Goal: Task Accomplishment & Management: Complete application form

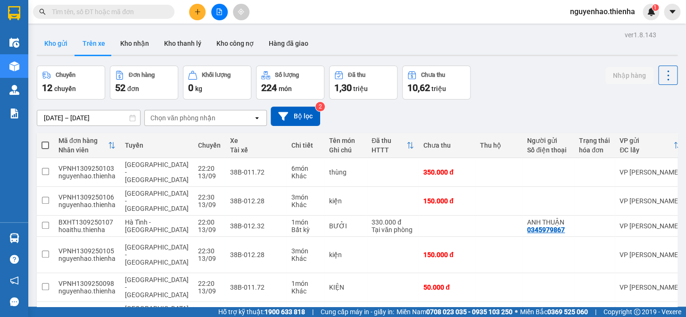
click at [52, 42] on button "Kho gửi" at bounding box center [56, 43] width 38 height 23
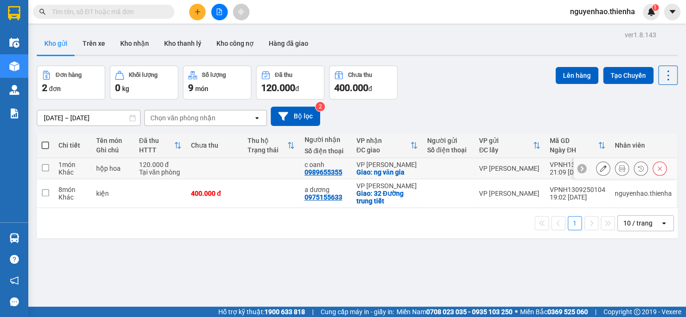
click at [599, 169] on icon at bounding box center [602, 168] width 7 height 7
click at [597, 169] on main "ver 1.8.143 Kho gửi Trên xe Kho nhận Kho thanh lý Kho công nợ Hàng đã giao Đơn …" at bounding box center [343, 153] width 686 height 306
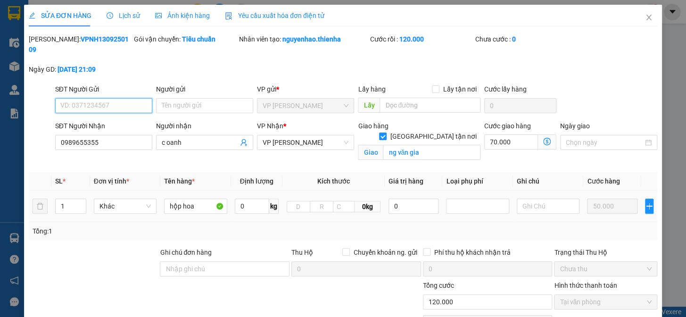
type input "0989655355"
type input "c oanh"
checkbox input "true"
type input "ng văn gia"
type input "120.000"
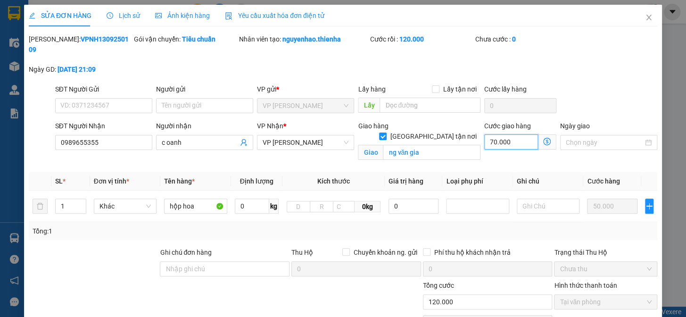
click at [508, 134] on input "70.000" at bounding box center [511, 141] width 54 height 15
click at [522, 225] on div "Tổng: 1" at bounding box center [343, 231] width 628 height 18
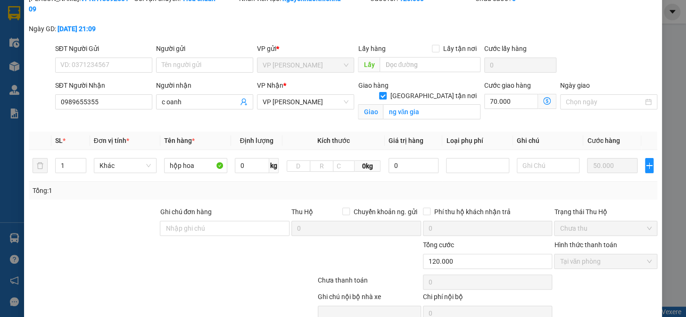
scroll to position [31, 0]
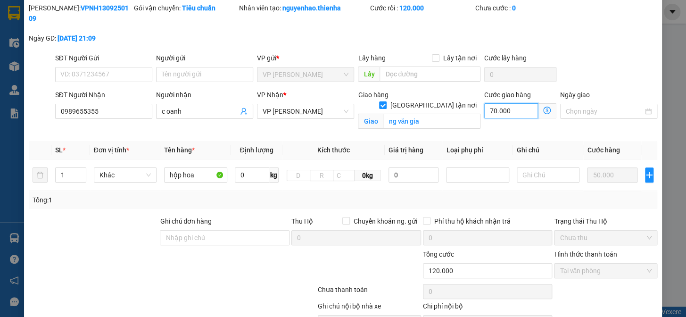
click at [506, 103] on input "70.000" at bounding box center [511, 110] width 54 height 15
drag, startPoint x: 506, startPoint y: 98, endPoint x: 491, endPoint y: 100, distance: 14.3
click at [491, 103] on input "70.000" at bounding box center [511, 110] width 54 height 15
type input "0"
type input "50.000"
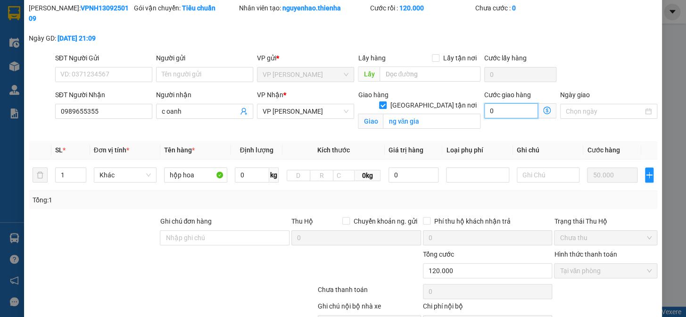
type input "-70.000"
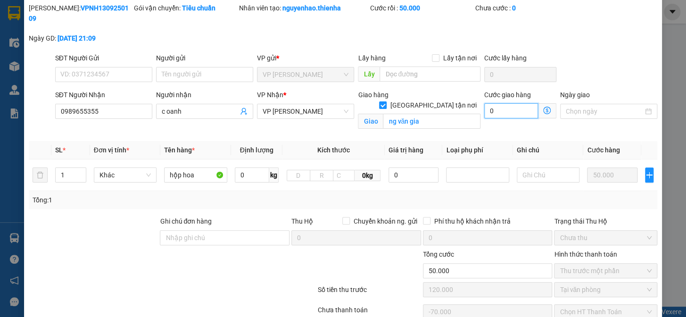
click at [484, 103] on input "0" at bounding box center [511, 110] width 54 height 15
type input "20"
type input "50.020"
type input "-69.980"
type input "200"
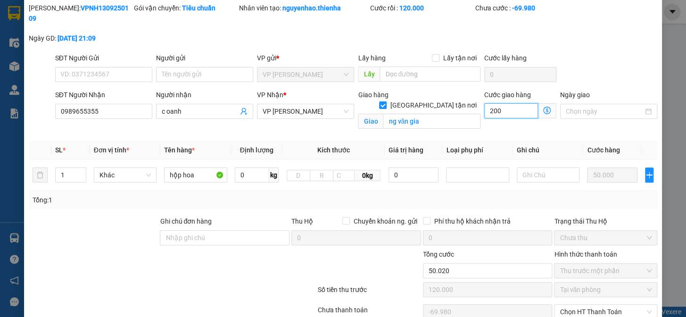
type input "50.200"
type input "-69.800"
type input "2.000"
type input "52.000"
type input "-68.000"
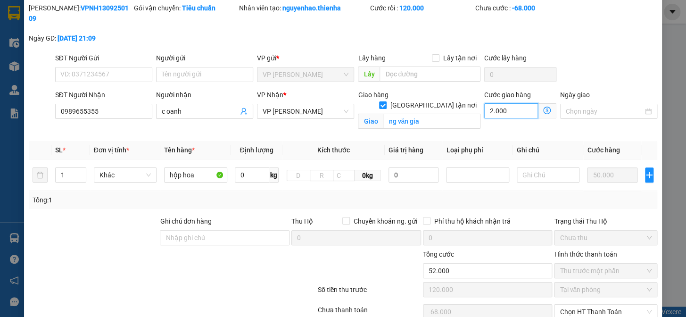
type input "20.000"
type input "70.000"
type input "-50.000"
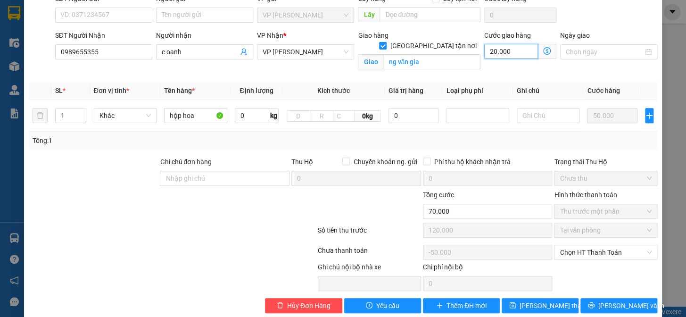
scroll to position [94, 0]
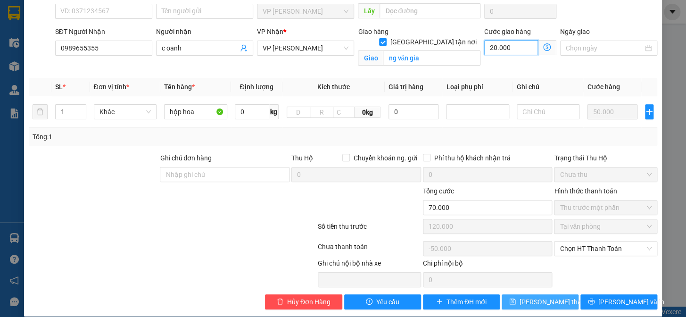
type input "20.000"
click at [541, 296] on span "[PERSON_NAME] thay đổi" at bounding box center [556, 301] width 75 height 10
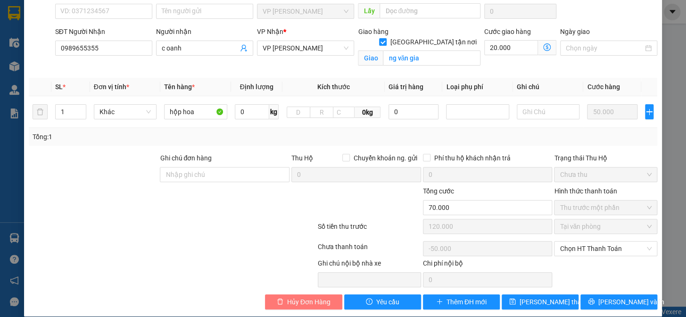
click at [306, 296] on span "Hủy Đơn Hàng" at bounding box center [308, 301] width 43 height 10
click at [320, 296] on span "Hủy Đơn Hàng" at bounding box center [308, 301] width 43 height 10
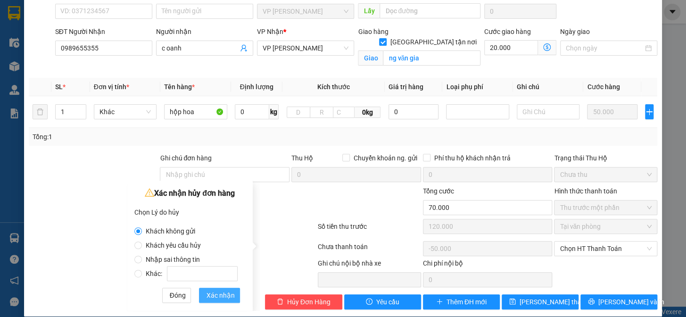
click at [222, 294] on span "Xác nhận" at bounding box center [220, 295] width 28 height 10
click at [222, 294] on div "Hủy Đơn Hàng Yêu cầu Thêm ĐH mới [PERSON_NAME] thay đổi [PERSON_NAME] và [PERSO…" at bounding box center [343, 301] width 630 height 15
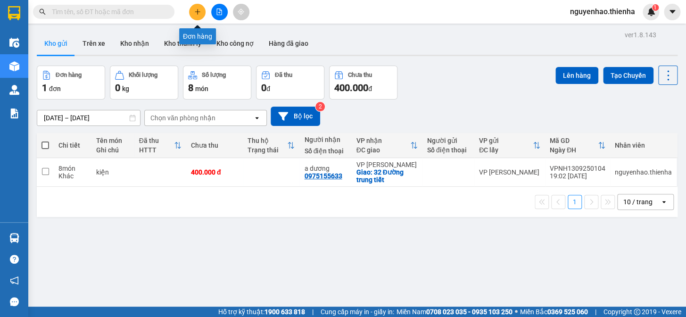
click at [202, 14] on button at bounding box center [197, 12] width 16 height 16
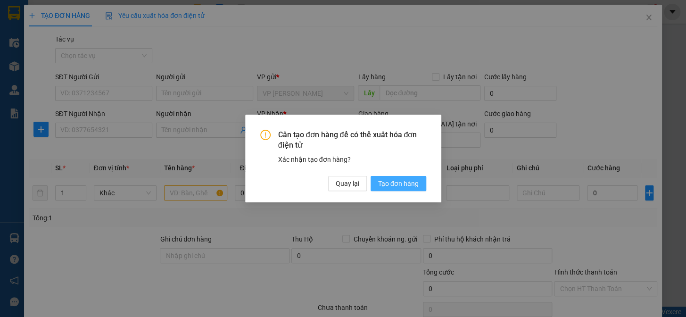
click at [393, 185] on span "Tạo đơn hàng" at bounding box center [398, 183] width 41 height 10
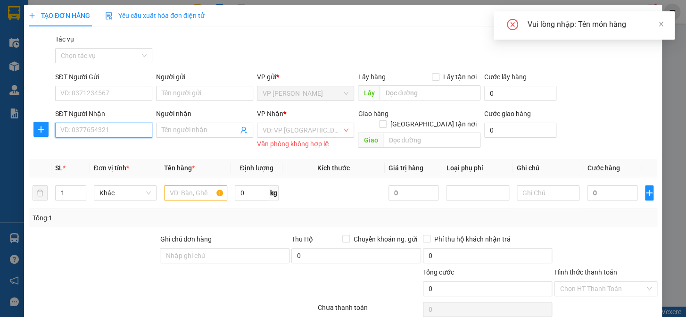
click at [59, 124] on input "SĐT Người Nhận" at bounding box center [103, 130] width 97 height 15
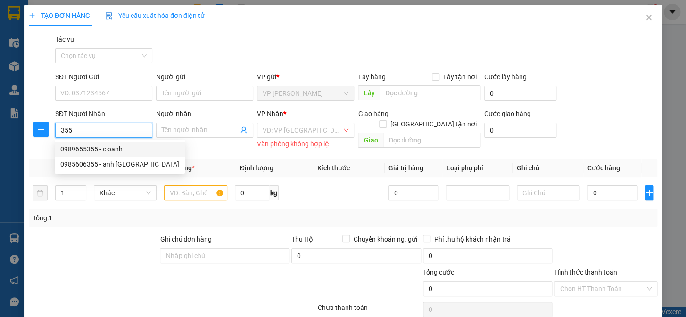
click at [104, 149] on div "0989655355 - c oanh" at bounding box center [119, 149] width 119 height 10
type input "0989655355"
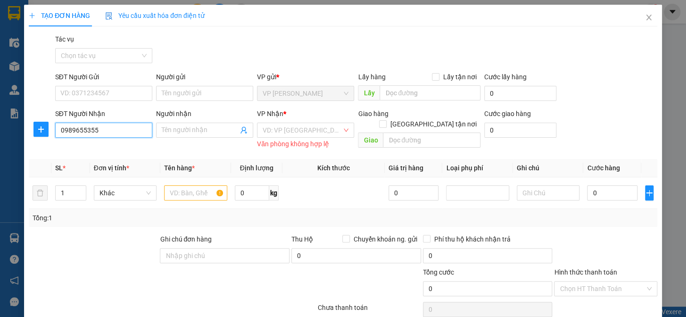
type input "c oanh"
checkbox input "true"
type input "ng văn gia"
type input "70.000"
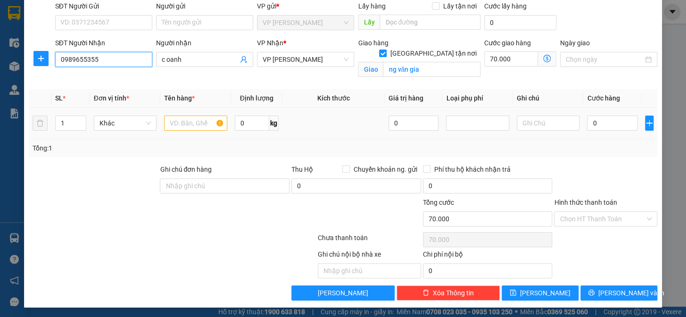
scroll to position [72, 0]
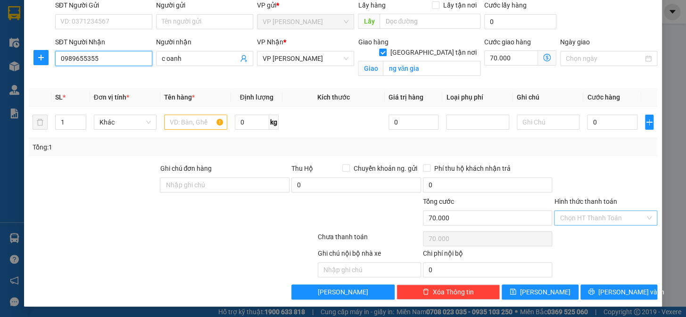
type input "0989655355"
click at [610, 215] on input "Hình thức thanh toán" at bounding box center [601, 218] width 85 height 14
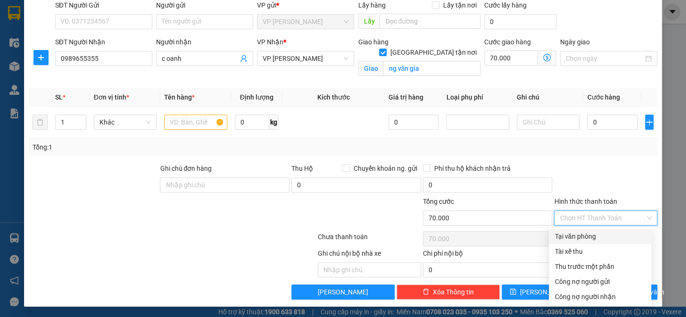
click at [598, 236] on div "Tại văn phòng" at bounding box center [599, 236] width 91 height 10
type input "0"
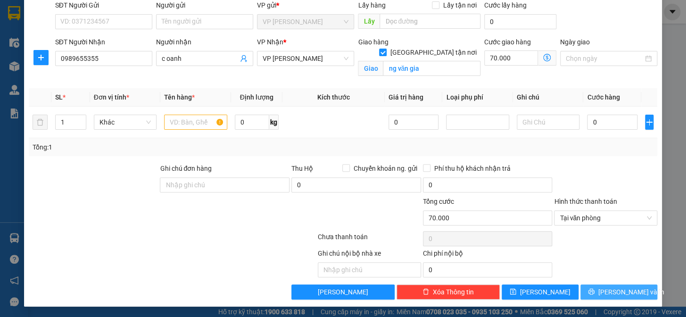
click at [594, 292] on icon "printer" at bounding box center [591, 291] width 7 height 7
click at [174, 122] on input "text" at bounding box center [195, 121] width 63 height 15
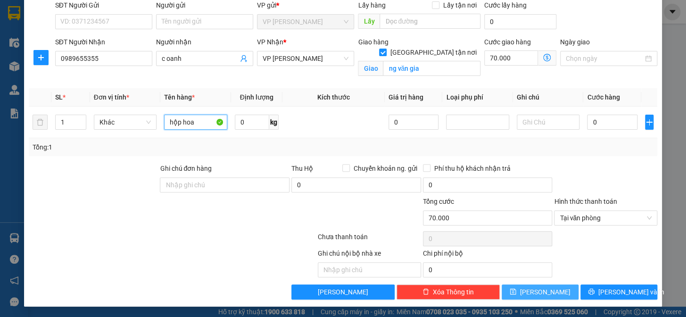
type input "hộp hoa"
click at [518, 287] on button "[PERSON_NAME]" at bounding box center [539, 291] width 77 height 15
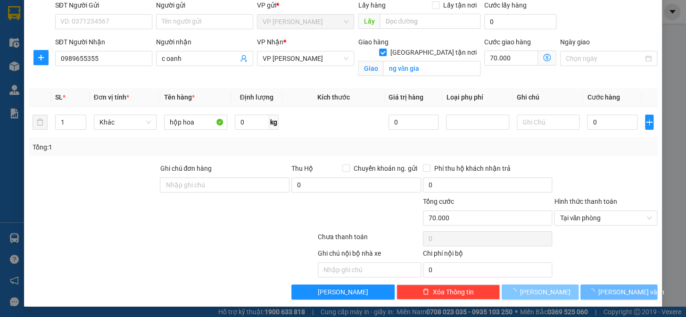
checkbox input "false"
type input "0"
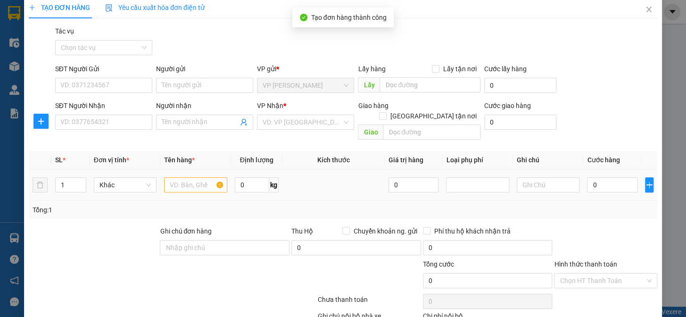
scroll to position [0, 0]
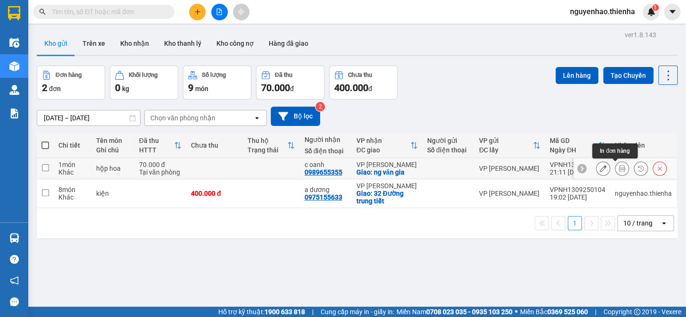
click at [618, 170] on icon at bounding box center [621, 168] width 7 height 7
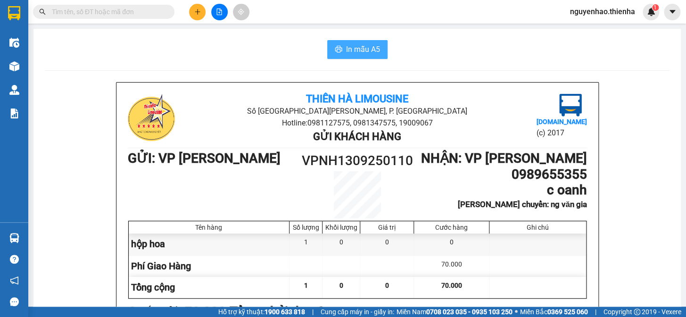
click at [346, 53] on span "In mẫu A5" at bounding box center [363, 49] width 34 height 12
